Goal: Book appointment/travel/reservation

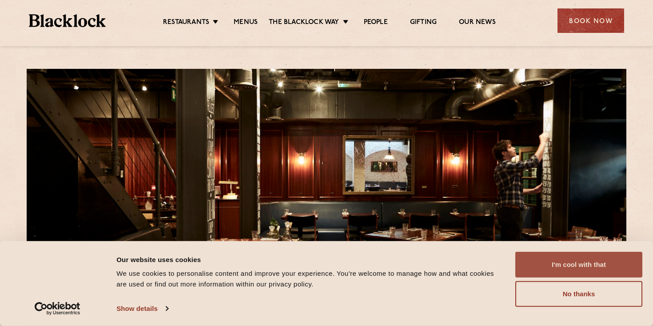
click at [596, 266] on button "I'm cool with that" at bounding box center [579, 265] width 127 height 26
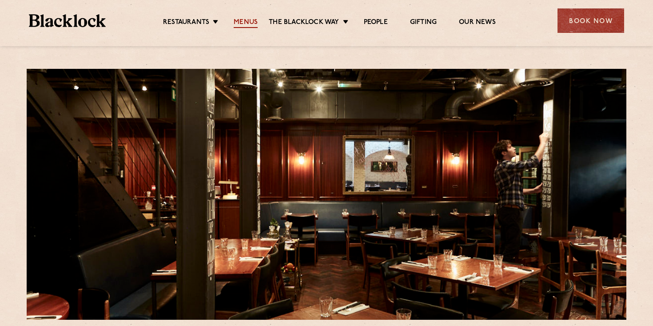
click at [252, 21] on link "Menus" at bounding box center [246, 23] width 24 height 10
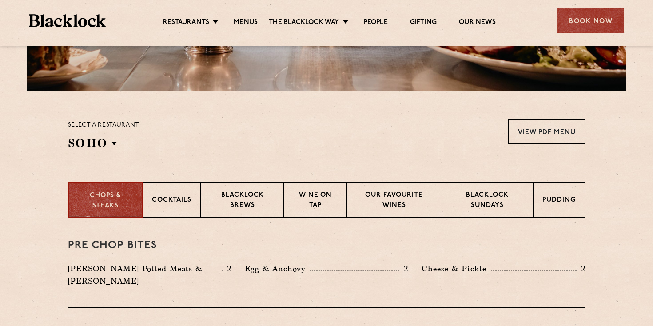
scroll to position [231, 0]
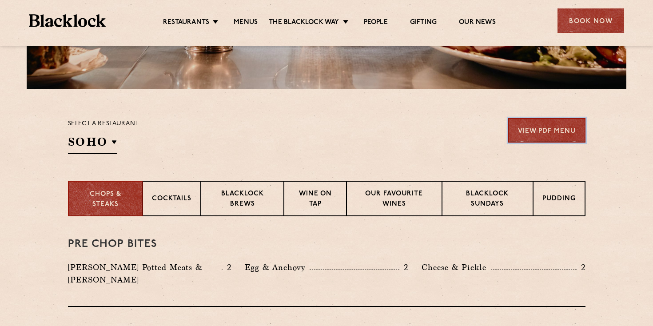
click at [531, 128] on link "View PDF Menu" at bounding box center [547, 130] width 77 height 24
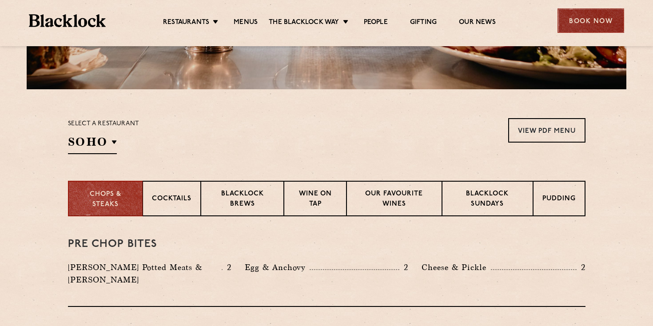
click at [588, 20] on div "Book Now" at bounding box center [591, 20] width 67 height 24
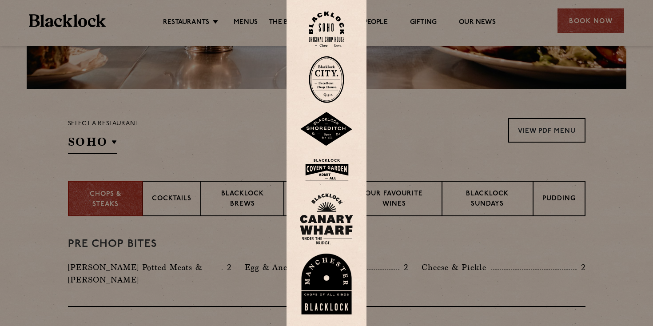
click at [330, 27] on img at bounding box center [327, 30] width 36 height 36
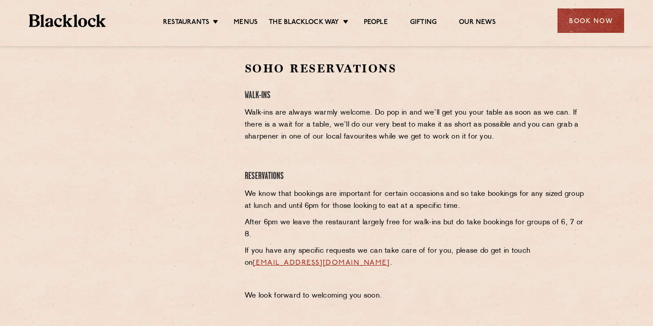
scroll to position [285, 0]
